Goal: Task Accomplishment & Management: Use online tool/utility

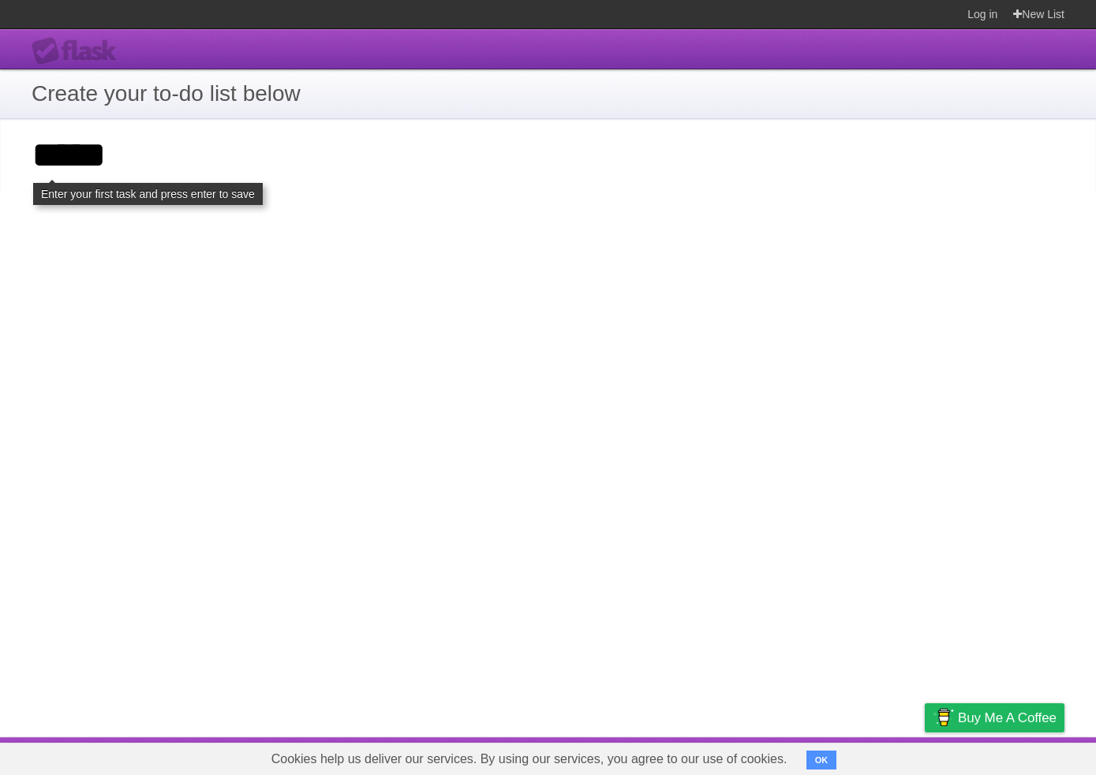
type input "*****"
click input "**********" at bounding box center [0, 0] width 0 height 0
click at [507, 146] on input "*****" at bounding box center [548, 155] width 1096 height 73
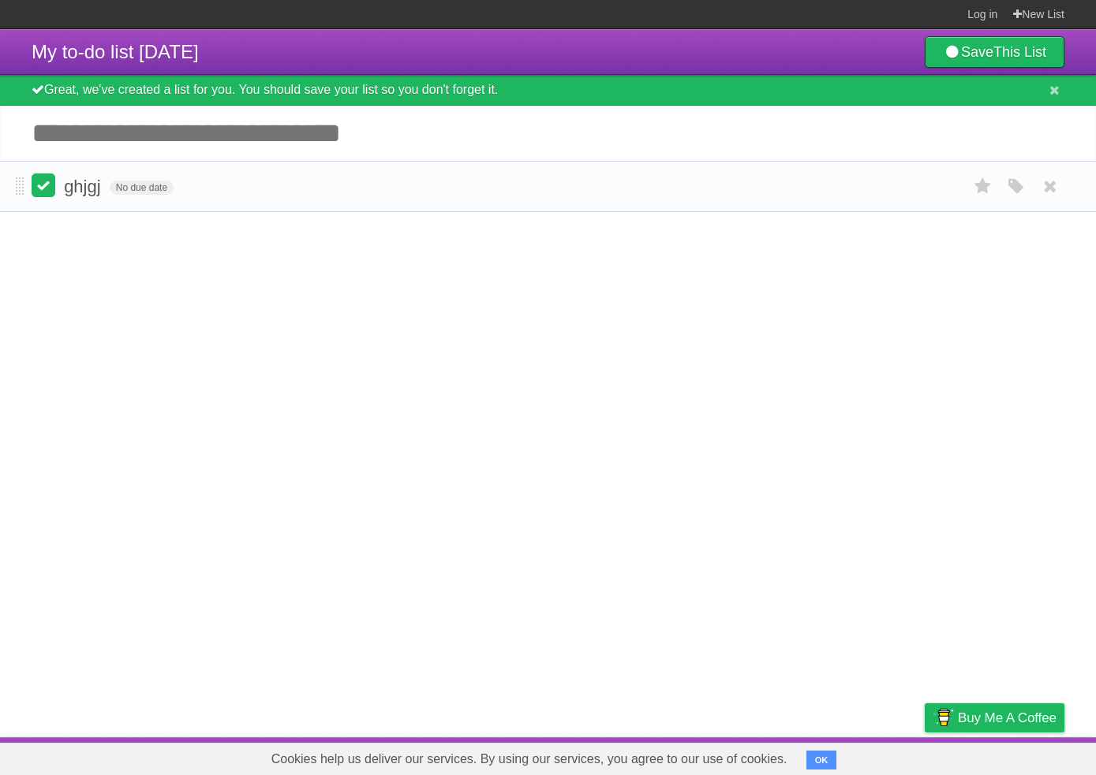
click at [52, 192] on label at bounding box center [44, 186] width 24 height 24
